Goal: Use online tool/utility: Use online tool/utility

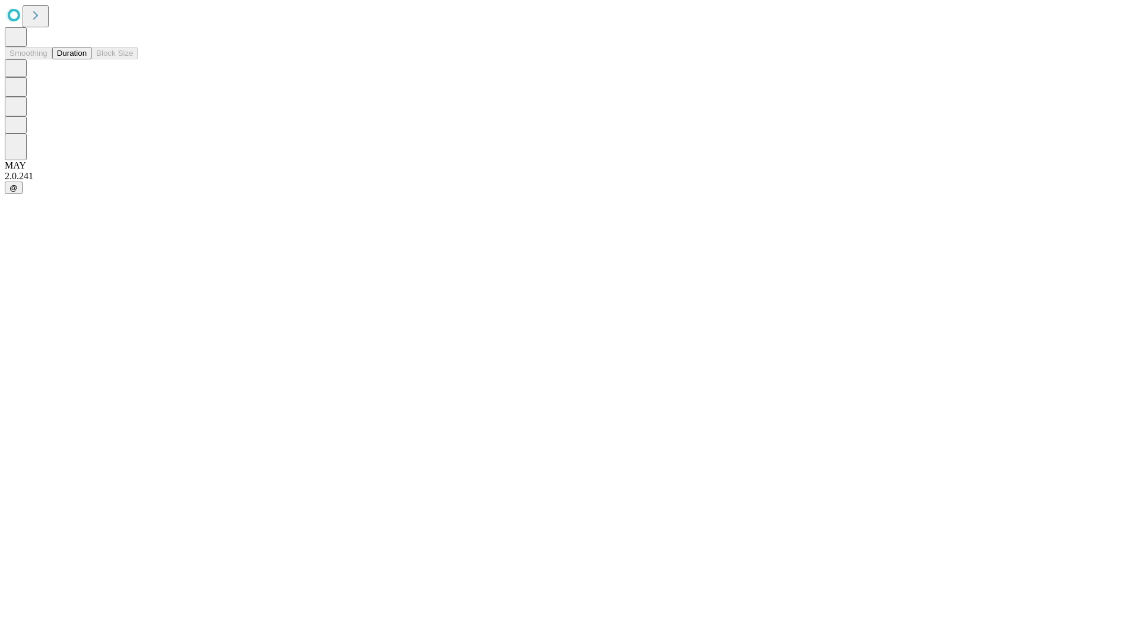
click at [87, 59] on button "Duration" at bounding box center [71, 53] width 39 height 12
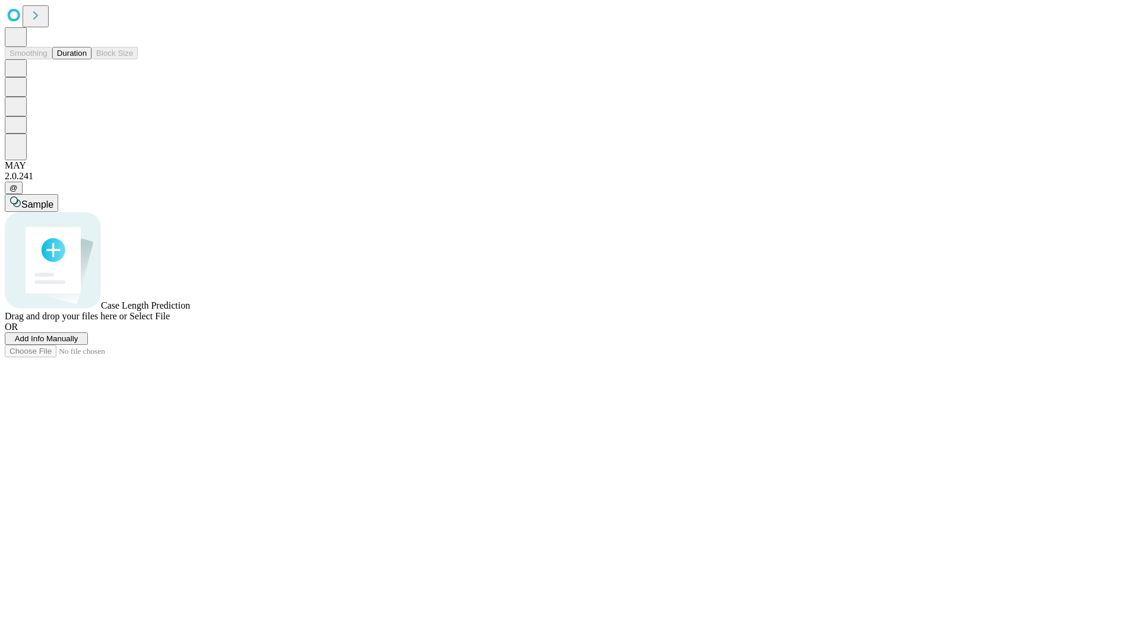
click at [170, 321] on span "Select File" at bounding box center [149, 316] width 40 height 10
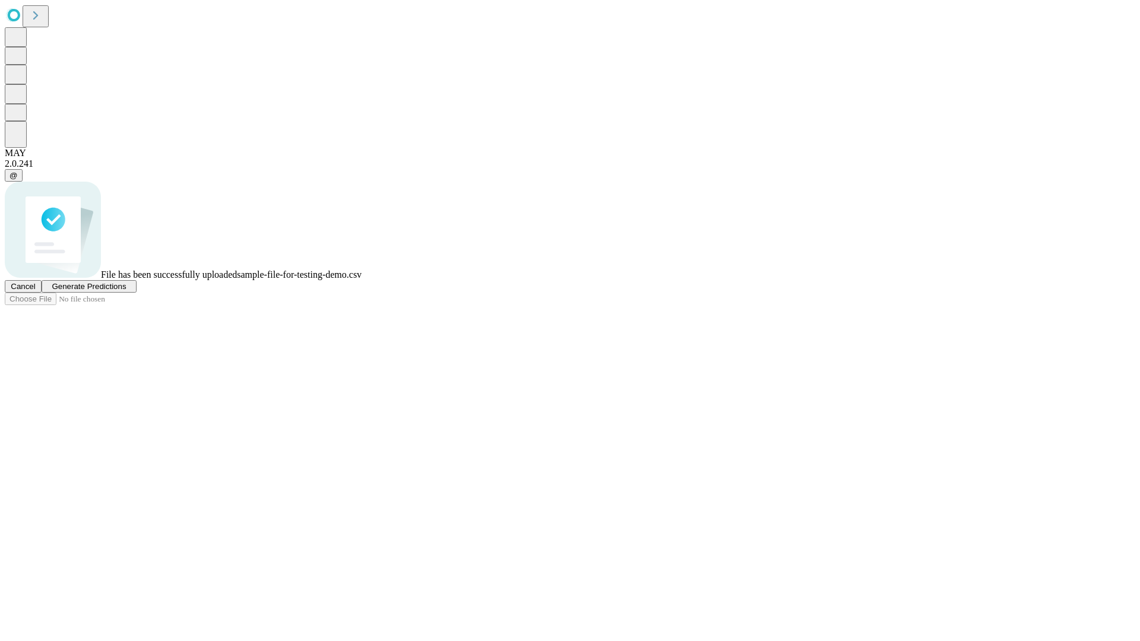
click at [126, 291] on span "Generate Predictions" at bounding box center [89, 286] width 74 height 9
